Goal: Task Accomplishment & Management: Manage account settings

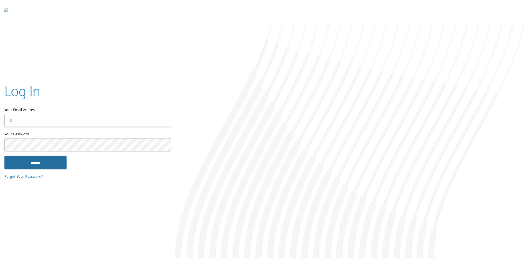
type input "**********"
click at [27, 162] on input "******" at bounding box center [35, 162] width 62 height 13
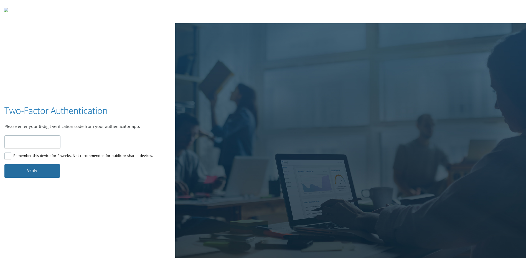
type input "******"
click at [21, 170] on button "Verify" at bounding box center [31, 170] width 55 height 13
